Goal: Task Accomplishment & Management: Manage account settings

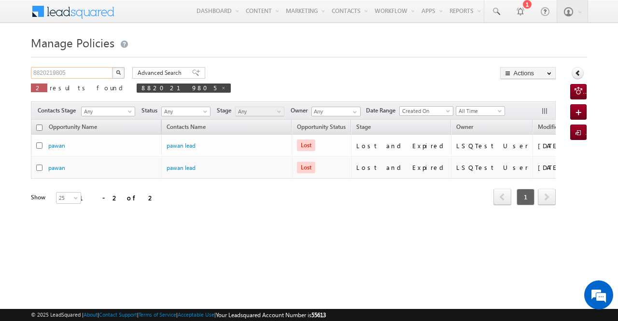
click at [76, 71] on input "8820219805" at bounding box center [72, 73] width 83 height 12
drag, startPoint x: 0, startPoint y: 0, endPoint x: 76, endPoint y: 71, distance: 104.5
click at [76, 71] on input "8820219805" at bounding box center [72, 73] width 83 height 12
type input "9782889534"
click at [120, 72] on img "button" at bounding box center [118, 72] width 5 height 5
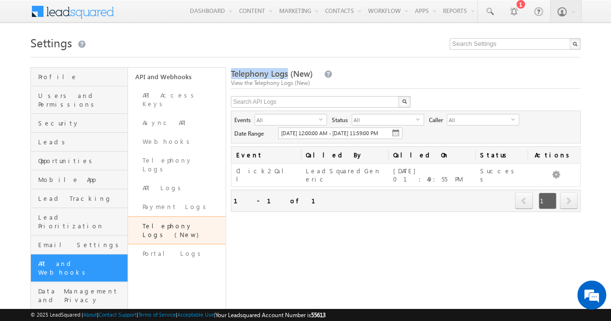
drag, startPoint x: 232, startPoint y: 75, endPoint x: 287, endPoint y: 77, distance: 55.1
click at [287, 77] on span "Telephony Logs (New)" at bounding box center [272, 73] width 82 height 11
copy span "Telephony Logs"
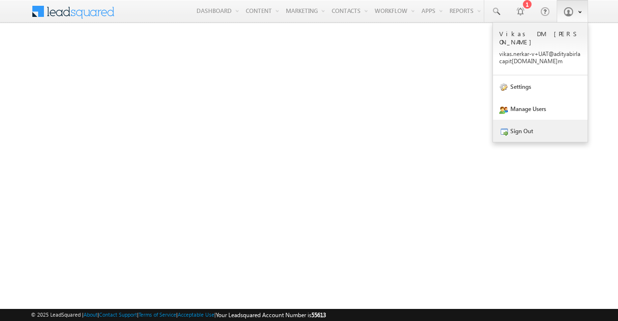
click at [529, 123] on link "Sign Out" at bounding box center [540, 131] width 95 height 22
